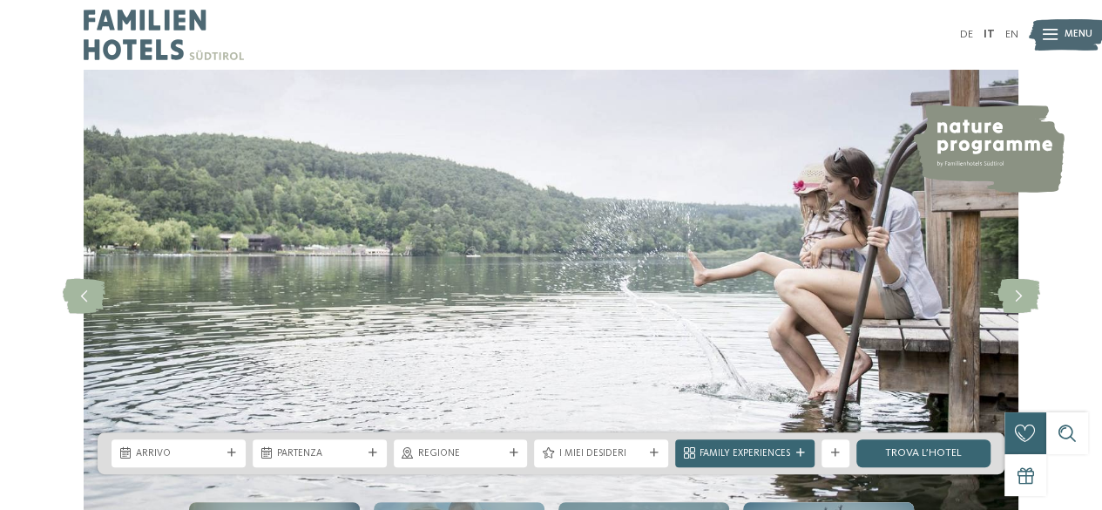
click at [185, 55] on img at bounding box center [164, 35] width 160 height 70
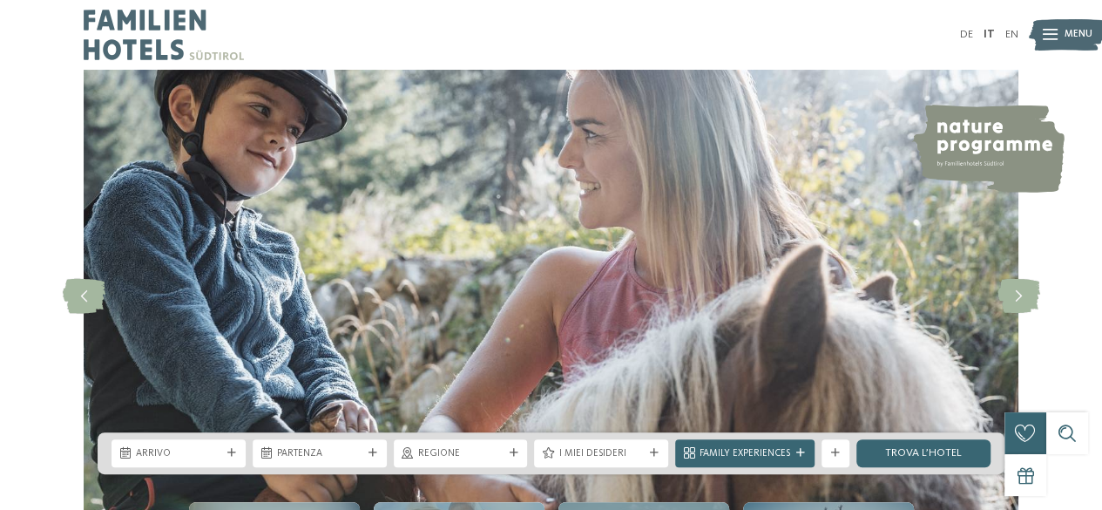
click at [1071, 25] on div "Menu" at bounding box center [1078, 34] width 28 height 35
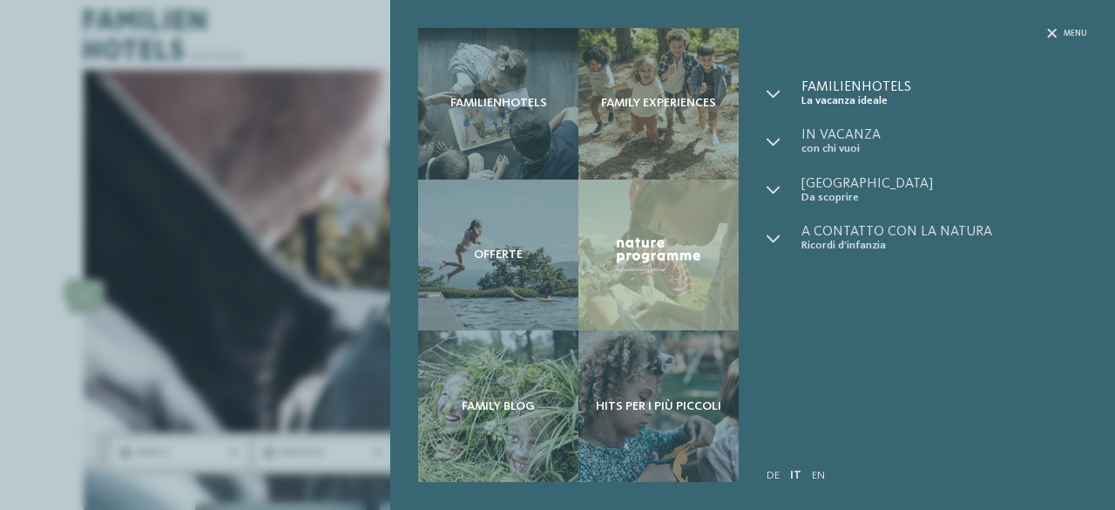
click at [857, 91] on span "Familienhotels" at bounding box center [944, 87] width 286 height 14
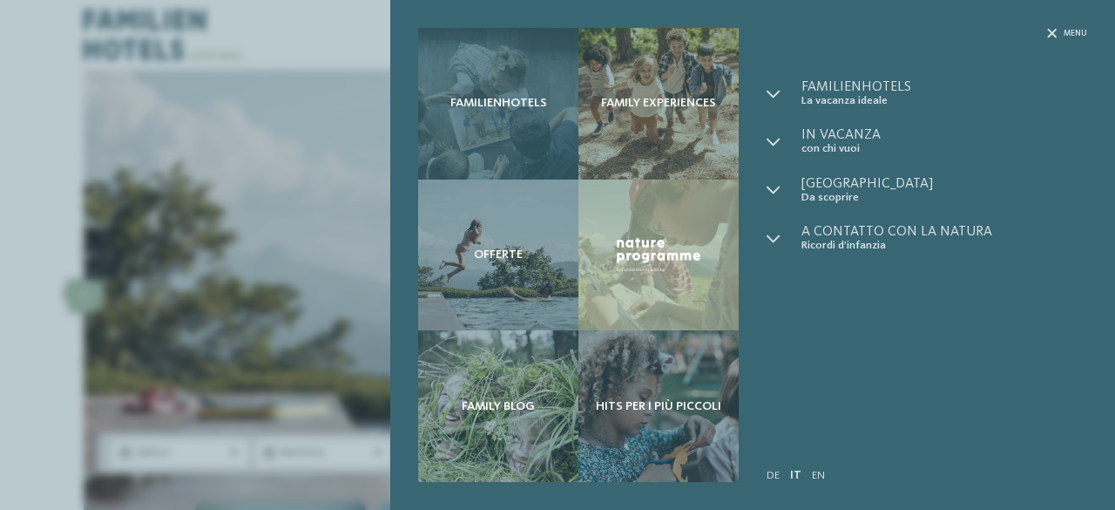
click at [560, 137] on div "Familienhotels" at bounding box center [498, 104] width 160 height 152
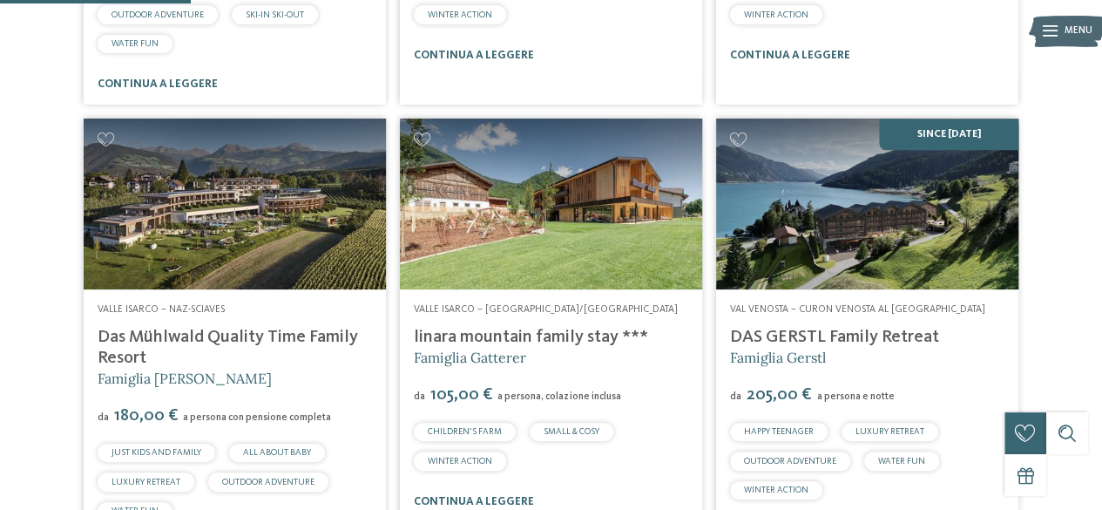
scroll to position [924, 0]
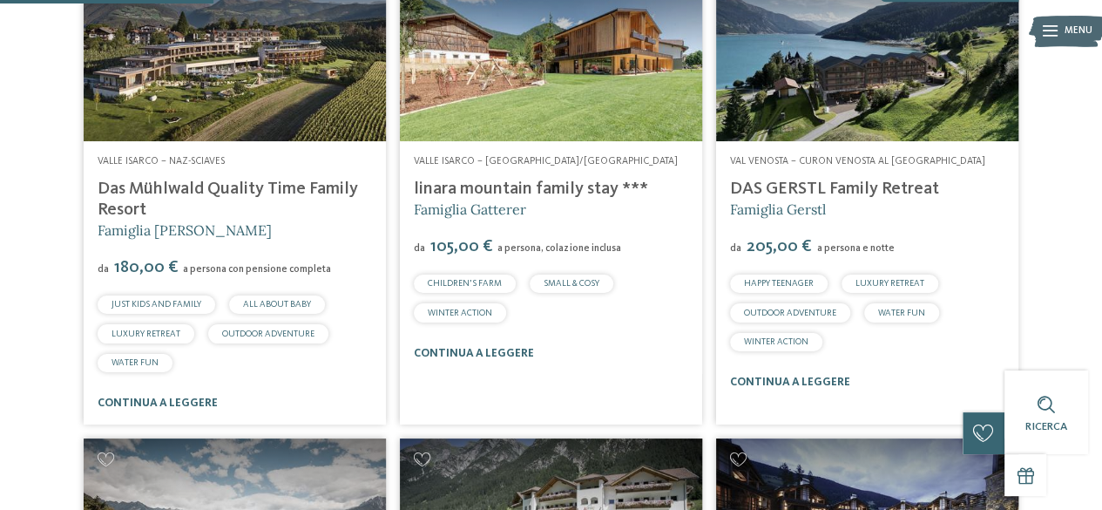
click at [514, 170] on div "Valle Isarco – Rio di Pusteria/Valles linara mountain family stay *** Famiglia …" at bounding box center [551, 257] width 302 height 233
click at [523, 186] on link "linara mountain family stay ***" at bounding box center [531, 188] width 234 height 17
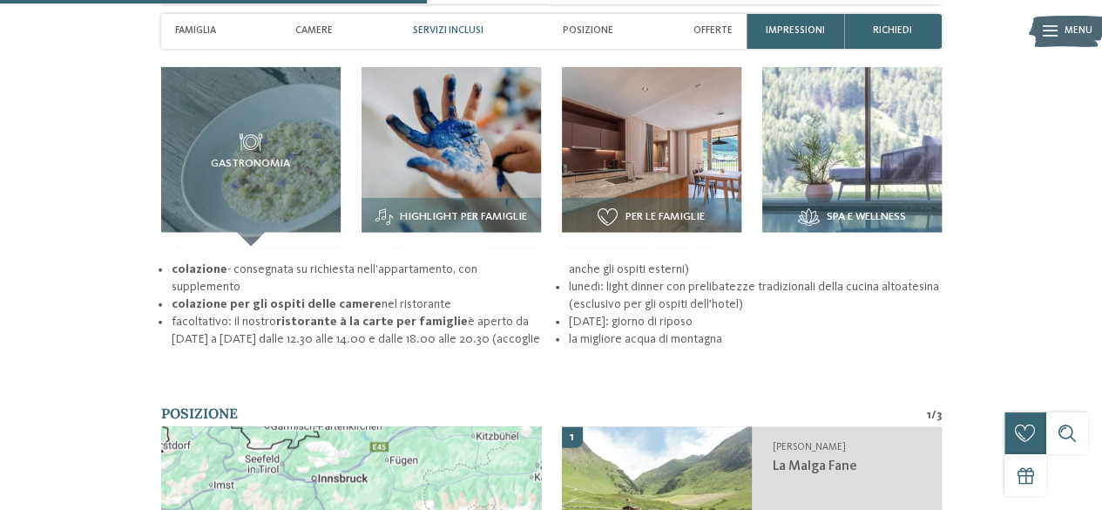
scroll to position [1786, 0]
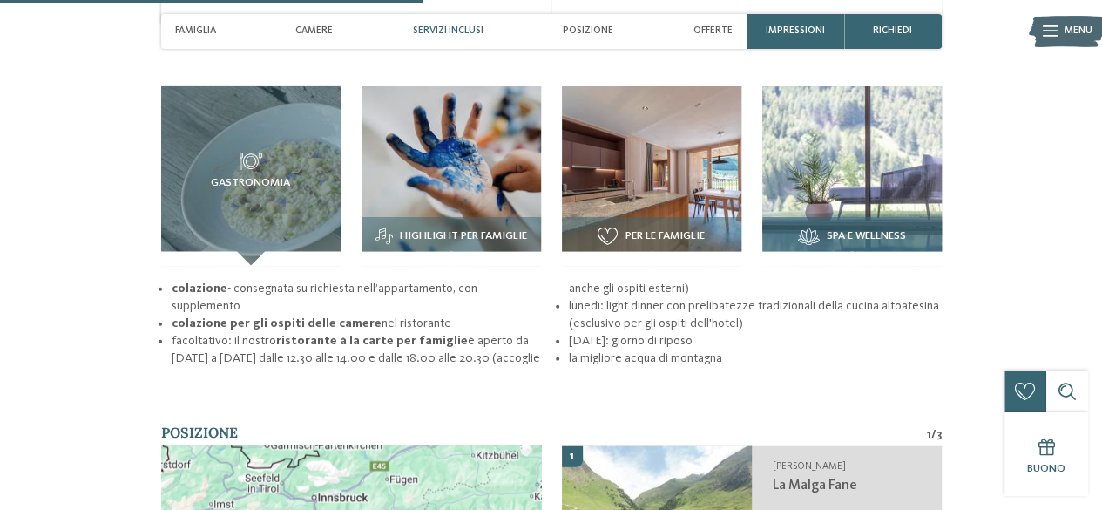
click at [906, 217] on div "Spa e wellness" at bounding box center [851, 241] width 179 height 49
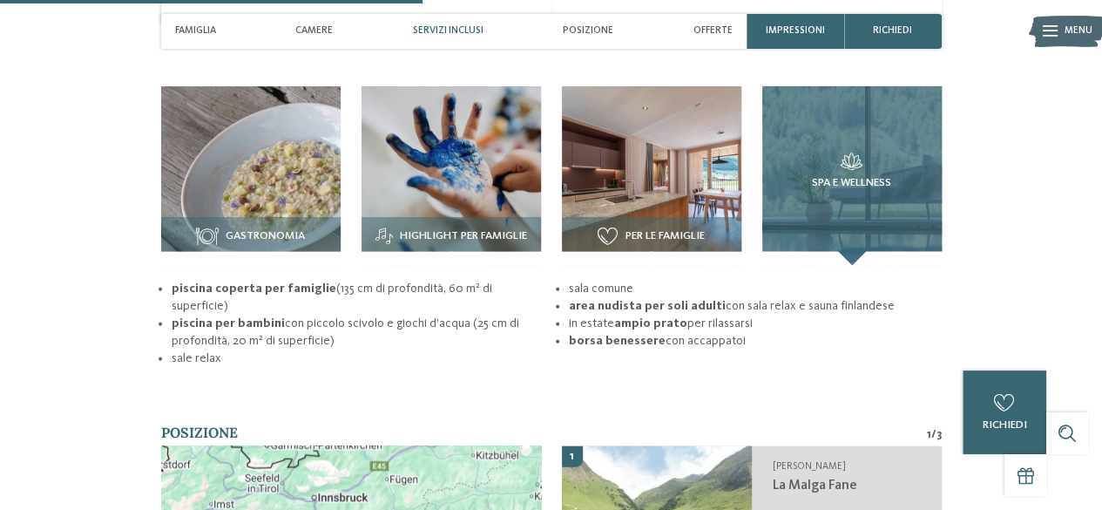
click at [873, 177] on span "Spa e wellness" at bounding box center [851, 183] width 79 height 12
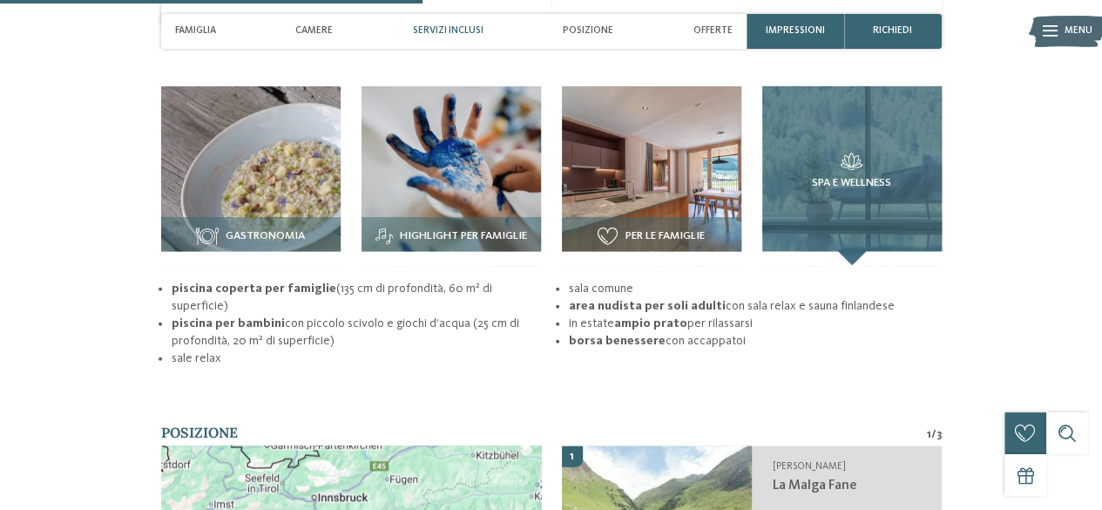
click at [892, 203] on div "Spa e wellness" at bounding box center [851, 175] width 179 height 179
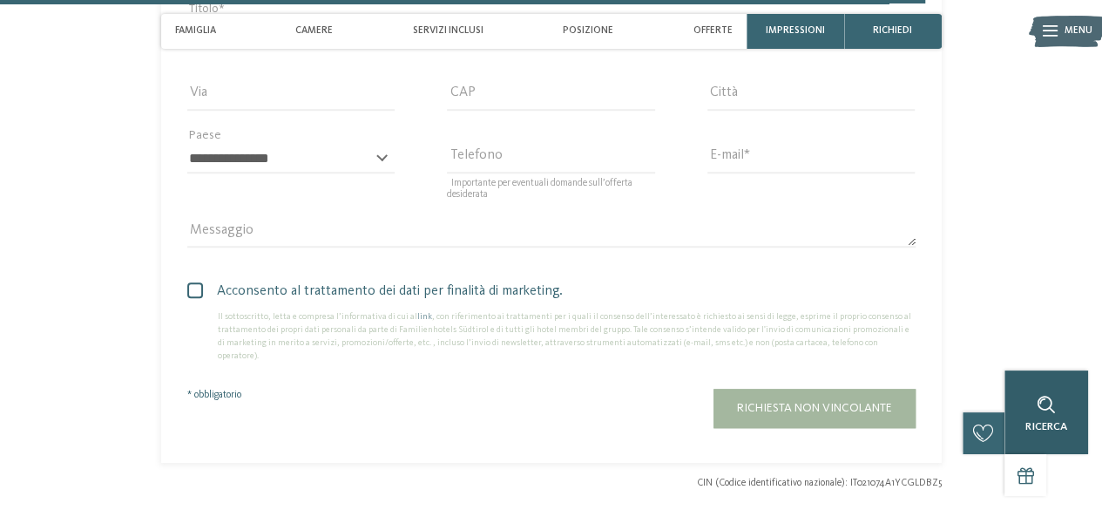
scroll to position [3924, 0]
